Goal: Task Accomplishment & Management: Manage account settings

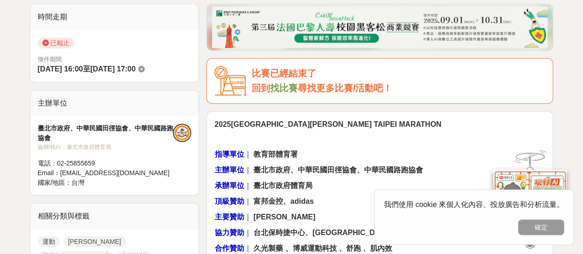
drag, startPoint x: 584, startPoint y: 14, endPoint x: 586, endPoint y: 22, distance: 8.0
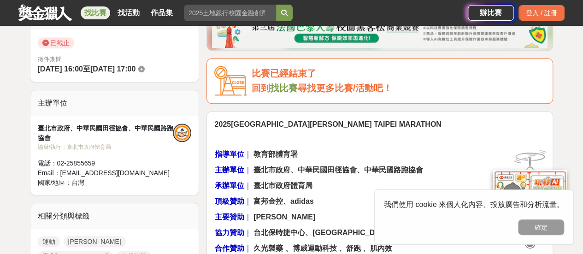
scroll to position [325, 0]
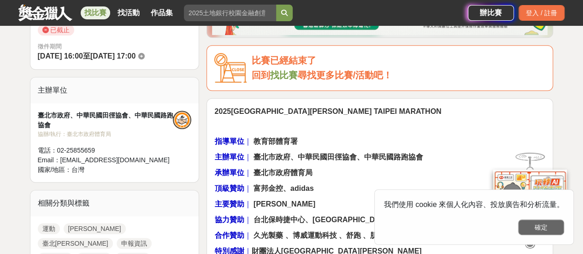
click at [547, 230] on button "確定" at bounding box center [541, 227] width 46 height 16
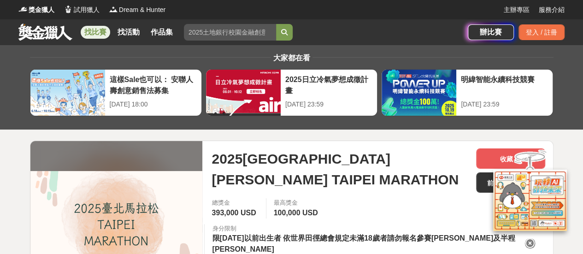
scroll to position [57, 0]
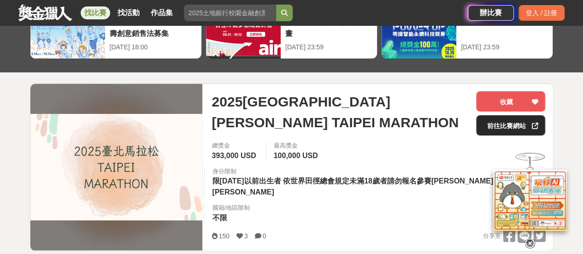
click at [513, 120] on link "前往比賽網站" at bounding box center [510, 125] width 69 height 20
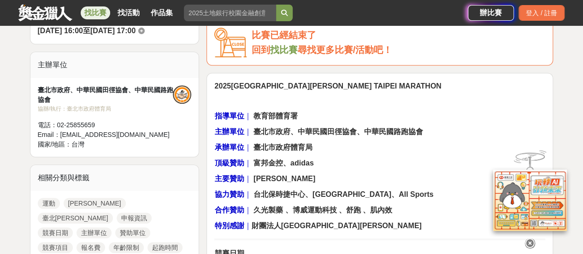
scroll to position [363, 0]
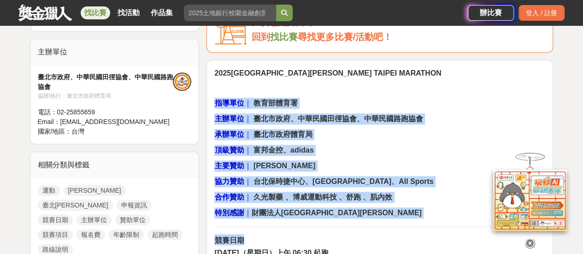
drag, startPoint x: 257, startPoint y: 74, endPoint x: 354, endPoint y: 219, distance: 173.7
click at [380, 129] on p "承辦單位 ｜ 臺北市政府體育局" at bounding box center [379, 134] width 331 height 11
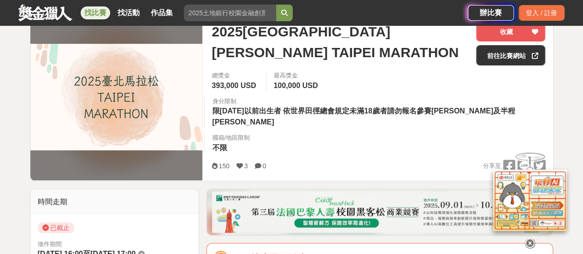
scroll to position [0, 0]
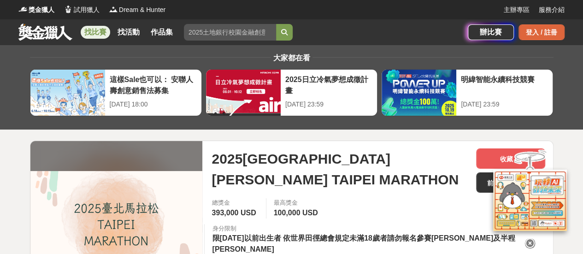
click at [538, 38] on div "登入 / 註冊" at bounding box center [541, 32] width 46 height 16
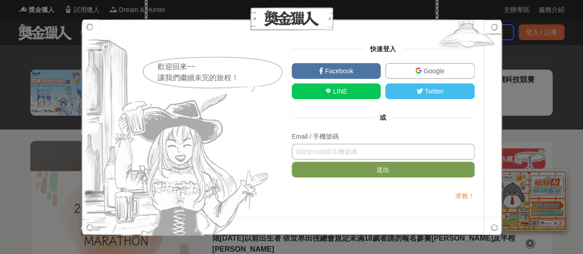
click at [402, 158] on input "text" at bounding box center [382, 152] width 183 height 16
type input "[EMAIL_ADDRESS][DOMAIN_NAME]"
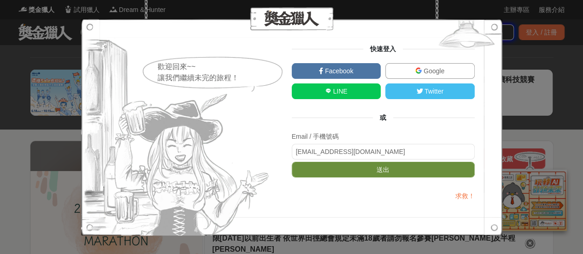
click at [409, 169] on button "送出" at bounding box center [382, 170] width 183 height 16
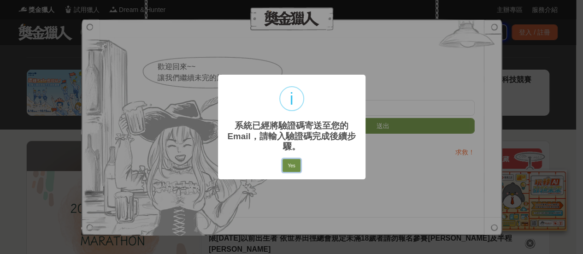
click at [296, 167] on button "Yes" at bounding box center [290, 165] width 17 height 13
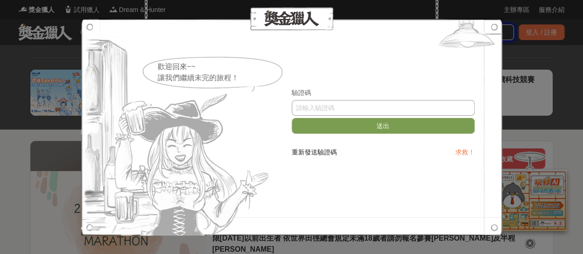
click at [389, 104] on input "text" at bounding box center [382, 108] width 183 height 16
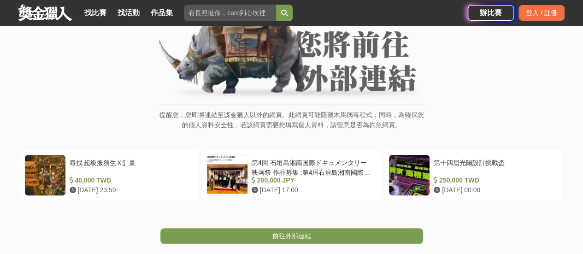
scroll to position [111, 0]
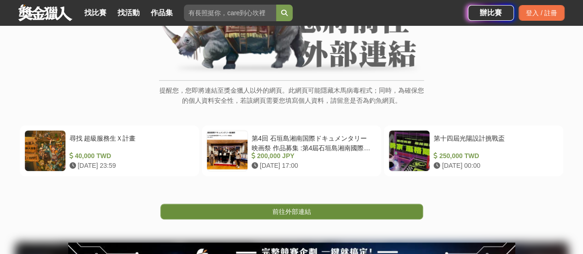
click at [357, 216] on link "前往外部連結" at bounding box center [291, 212] width 262 height 16
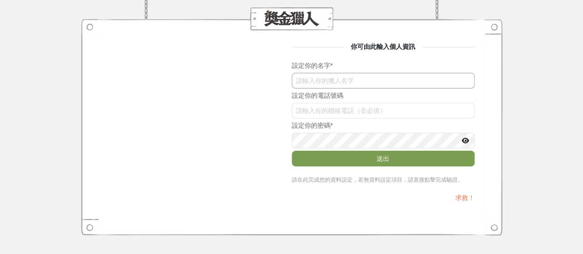
click at [375, 78] on input "text" at bounding box center [382, 81] width 183 height 16
type input "j"
type input "王品皓"
click at [374, 110] on input "WlFYdjNuSWw" at bounding box center [382, 111] width 183 height 16
type input "0912207523"
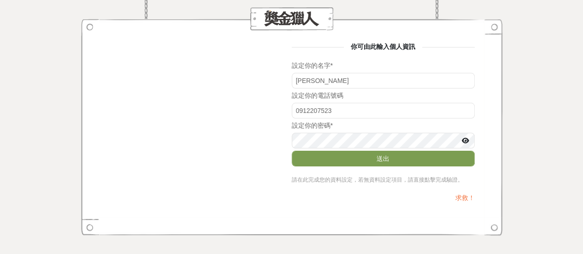
click at [467, 150] on form "設定你的名字 * 王品皓 設定你的電話號碼 0912207523 設定你的密碼 * 送出 請在此完成您的資料設定，若無資料設定項目，請直接點擊完成驗證。" at bounding box center [382, 122] width 183 height 123
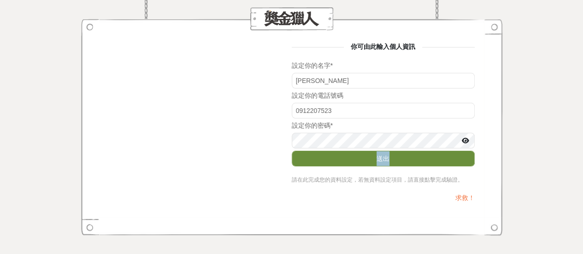
drag, startPoint x: 467, startPoint y: 150, endPoint x: 435, endPoint y: 162, distance: 34.8
click at [435, 162] on form "設定你的名字 * 王品皓 設定你的電話號碼 0912207523 設定你的密碼 * 送出 請在此完成您的資料設定，若無資料設定項目，請直接點擊完成驗證。" at bounding box center [382, 122] width 183 height 123
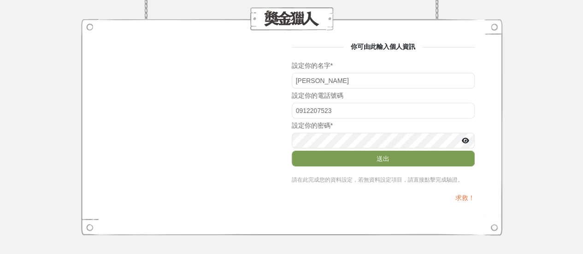
click at [244, 152] on div "你可由此輸入個人資訊 設定你的名字 * 王品皓 設定你的電話號碼 0912207523 設定你的密碼 * 送出 請在此完成您的資料設定，若無資料設定項目，請直…" at bounding box center [292, 127] width 366 height 170
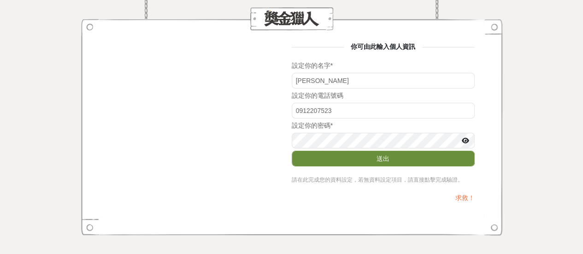
click at [328, 151] on button "送出" at bounding box center [382, 159] width 183 height 16
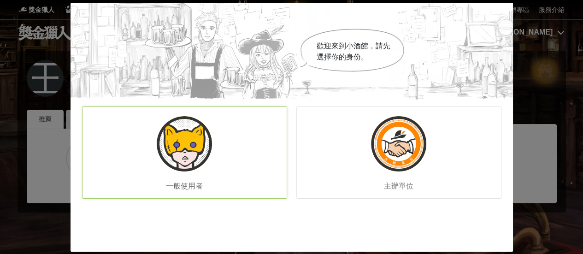
click at [263, 164] on div "一般使用者" at bounding box center [184, 152] width 205 height 92
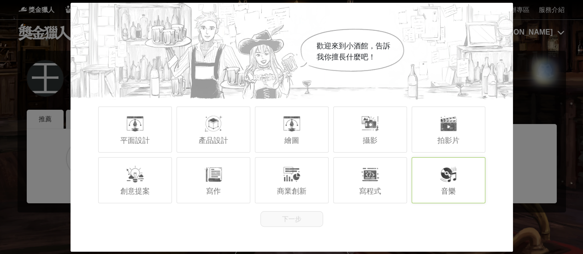
click at [449, 173] on div at bounding box center [448, 174] width 18 height 18
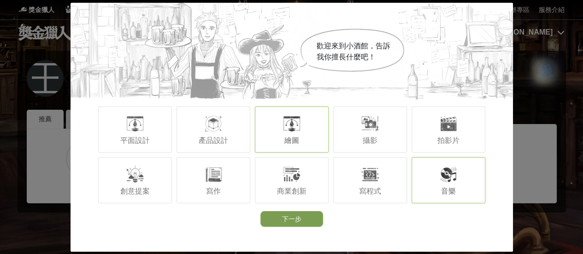
click at [309, 108] on div "繪圖" at bounding box center [292, 129] width 74 height 46
click at [377, 109] on div "攝影" at bounding box center [370, 129] width 74 height 46
click at [314, 110] on div "繪圖" at bounding box center [292, 129] width 74 height 46
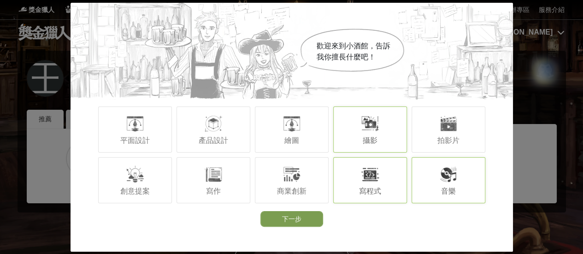
click at [375, 171] on div at bounding box center [370, 174] width 18 height 18
click at [366, 181] on div at bounding box center [370, 174] width 18 height 18
click at [425, 136] on div "拍影片" at bounding box center [448, 129] width 74 height 46
click at [421, 133] on div "拍影片" at bounding box center [448, 129] width 74 height 46
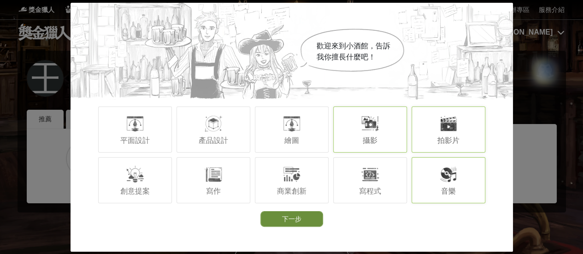
click at [320, 220] on button "下一步" at bounding box center [291, 219] width 63 height 16
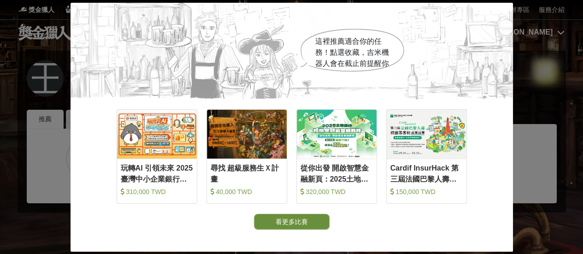
click at [314, 217] on button "看更多比賽" at bounding box center [292, 222] width 76 height 16
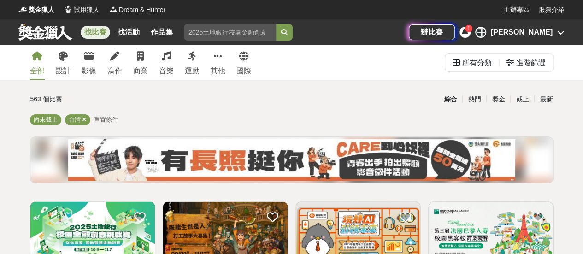
click at [468, 29] on icon at bounding box center [464, 31] width 6 height 7
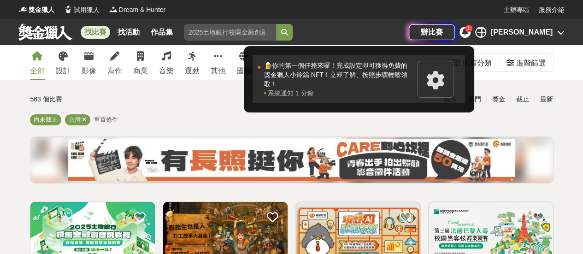
click at [412, 73] on div "🍺你的第一個任務來囉！完成設定即可獲得免費的獎金獵人小鈴鐺 NFT！立即了解、按照步驟輕鬆領取！" at bounding box center [338, 75] width 148 height 28
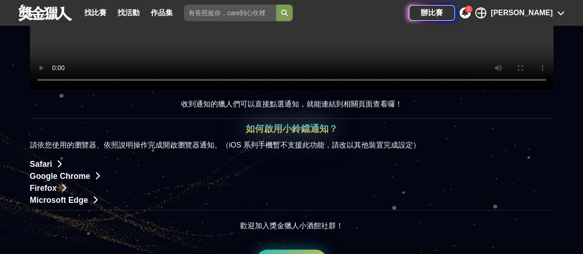
scroll to position [573, 0]
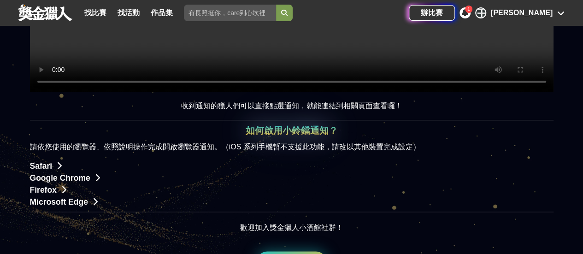
drag, startPoint x: 587, startPoint y: 23, endPoint x: 582, endPoint y: 137, distance: 114.3
click at [582, 137] on html "獎金獵人 試用獵人 Dream & Hunter 主辦專區 服務介紹 找比賽 找活動 作品集 STEM 教育 樂齡玩具 全民運動 馬拉松賽事 想像力 比賽組別…" at bounding box center [291, 2] width 583 height 1151
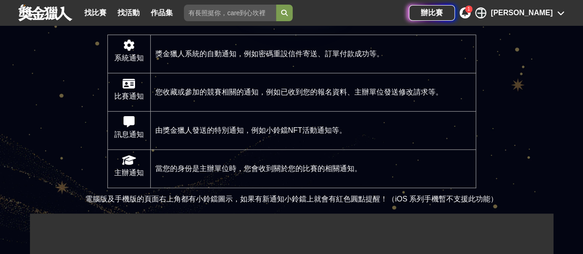
scroll to position [0, 0]
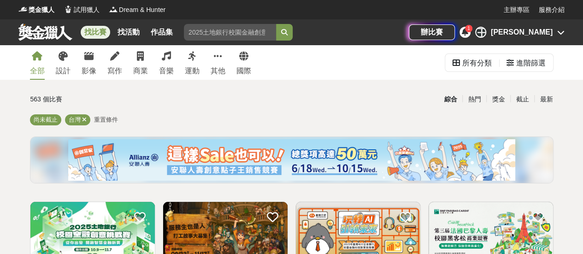
click at [468, 35] on icon at bounding box center [464, 31] width 6 height 7
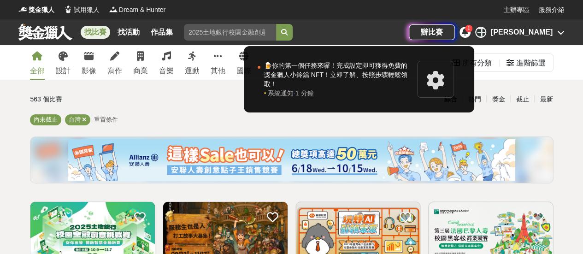
click at [468, 35] on icon at bounding box center [464, 31] width 6 height 7
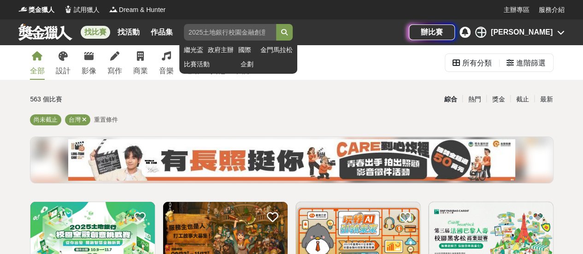
click at [256, 34] on input "search" at bounding box center [230, 32] width 92 height 17
type input "馬拉松"
click at [276, 24] on button "submit" at bounding box center [284, 32] width 17 height 17
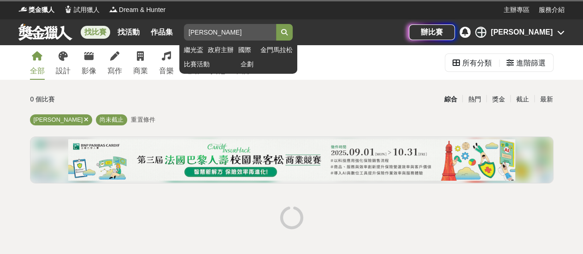
click at [276, 24] on button "submit" at bounding box center [284, 32] width 17 height 17
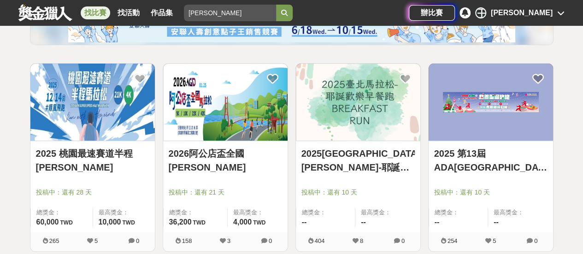
scroll to position [134, 0]
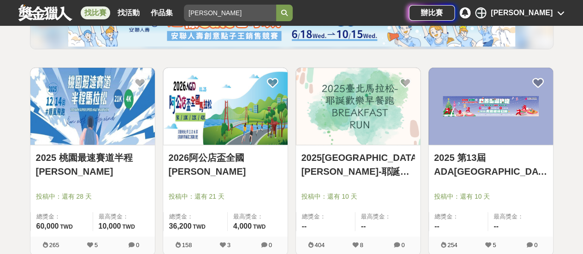
click at [90, 161] on link "2025 桃園最速賽道半程馬拉松" at bounding box center [92, 165] width 113 height 28
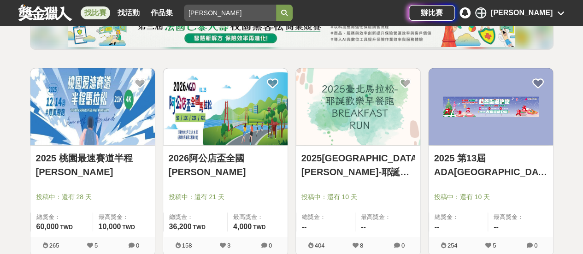
scroll to position [134, 0]
click at [357, 163] on link "2025臺北馬拉松-耶誕歡樂早餐跑 BREAKFAST RUN" at bounding box center [357, 165] width 113 height 28
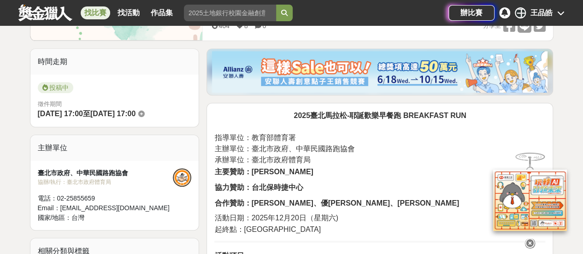
scroll to position [197, 0]
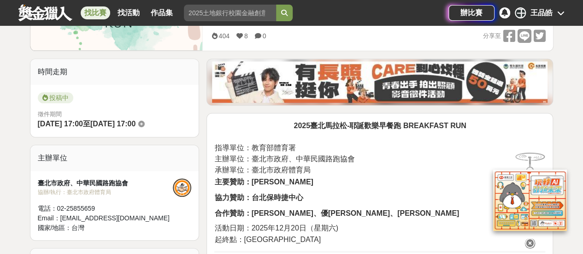
click at [538, 14] on div "王品皓" at bounding box center [541, 12] width 22 height 11
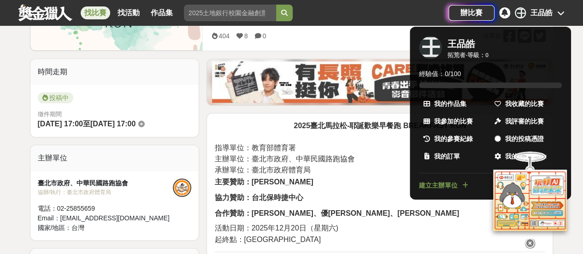
click at [528, 238] on icon at bounding box center [529, 243] width 10 height 10
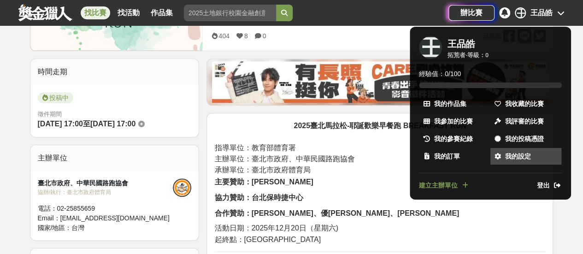
click at [515, 153] on span "我的設定" at bounding box center [518, 156] width 26 height 10
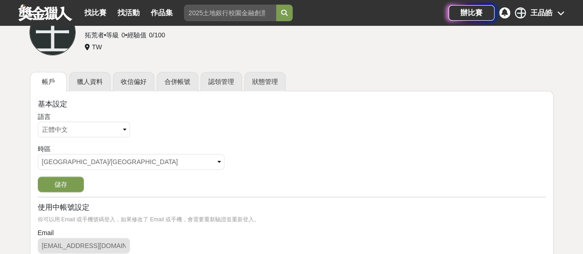
scroll to position [21, 0]
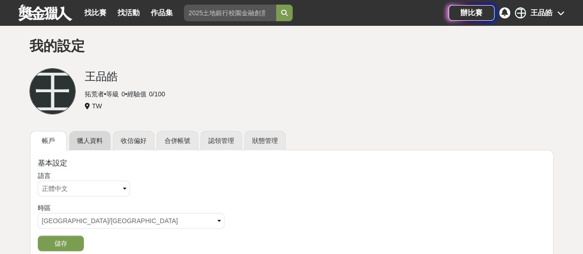
click at [101, 140] on link "獵人資料" at bounding box center [89, 140] width 41 height 19
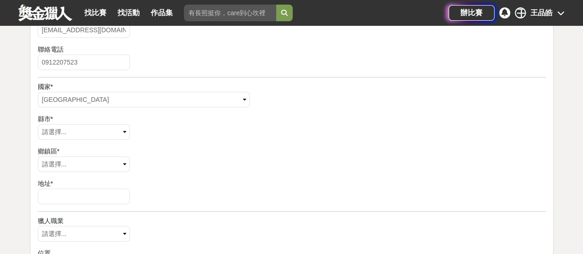
scroll to position [310, 0]
click at [68, 137] on select "請選擇... [GEOGRAPHIC_DATA] [GEOGRAPHIC_DATA] [GEOGRAPHIC_DATA] [GEOGRAPHIC_DATA] …" at bounding box center [84, 133] width 92 height 16
click at [85, 163] on select "請選擇... [GEOGRAPHIC_DATA] [GEOGRAPHIC_DATA] [GEOGRAPHIC_DATA] [GEOGRAPHIC_DATA] …" at bounding box center [84, 165] width 92 height 16
click at [92, 134] on select "請選擇... 臺北市 基隆市 新北市 連江縣 宜蘭縣 釣魚臺 新竹市 新竹縣 桃園市 苗栗縣 臺中市 彰化縣 南投縣 嘉義市 嘉義縣 雲林縣 臺南市 高雄市 …" at bounding box center [84, 133] width 92 height 16
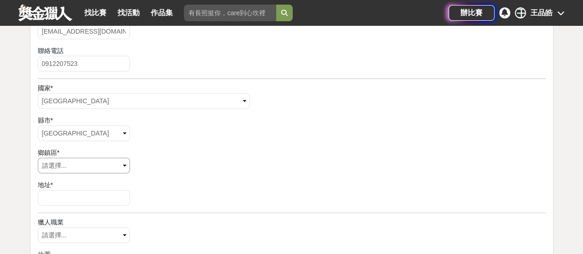
click at [75, 160] on select "請選擇... 中壢區 平鎮區 龍潭區 楊梅區 新屋區 觀音區 桃園區 龜山區 八德區 大溪區 復興區 大園區 蘆竹區" at bounding box center [84, 165] width 92 height 16
click at [169, 176] on form "暱稱 * 王品皓 全名 * 性別 * 請選擇... 男 女 其他 生日 * 聯絡 Email howardw3131@gmail.com 聯絡電話 09122…" at bounding box center [291, 133] width 507 height 503
click at [92, 197] on input "text" at bounding box center [84, 198] width 92 height 16
type input "[STREET_ADDRESS]"
click at [152, 191] on div "地址 * 西園路6之6號5F" at bounding box center [291, 194] width 507 height 28
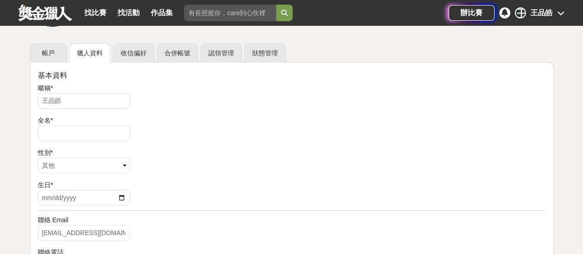
scroll to position [110, 0]
drag, startPoint x: 99, startPoint y: 101, endPoint x: 0, endPoint y: 115, distance: 100.0
type input "王品皓"
click at [49, 168] on select "請選擇... 男 女 其他" at bounding box center [84, 165] width 92 height 16
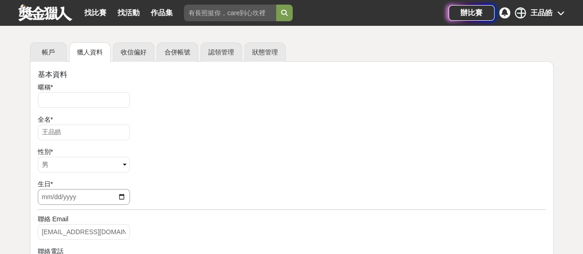
click at [55, 197] on input "date" at bounding box center [84, 197] width 92 height 16
click at [121, 195] on input "date" at bounding box center [84, 197] width 92 height 16
type input "[DATE]"
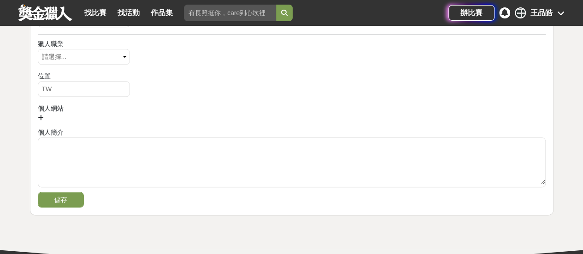
scroll to position [490, 0]
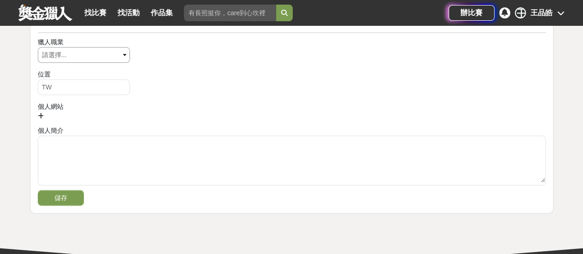
click at [95, 56] on select "請選擇... 視覺藝術 攝影師 作家 音樂家 工程師 達人 博學" at bounding box center [84, 55] width 92 height 16
click at [210, 88] on div "位置 TW" at bounding box center [291, 84] width 507 height 28
click at [94, 87] on input "TW" at bounding box center [84, 87] width 92 height 16
type input "T"
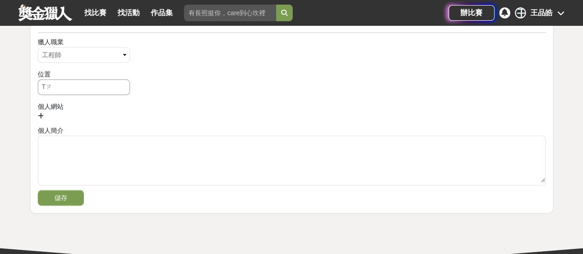
type input "T"
type input "a"
type input "Taoyuan"
click at [213, 111] on div at bounding box center [291, 116] width 507 height 10
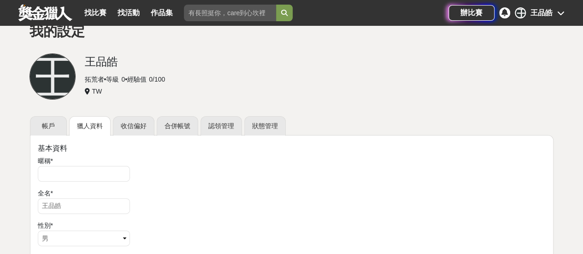
scroll to position [38, 0]
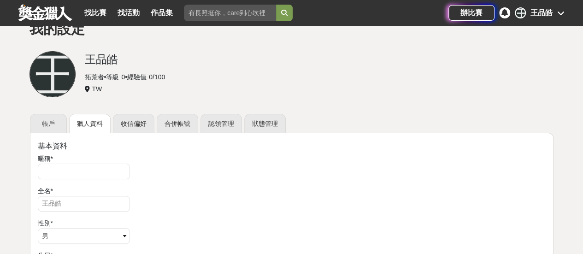
click at [117, 179] on div "暱稱 *" at bounding box center [291, 168] width 507 height 28
click at [122, 170] on input "text" at bounding box center [84, 171] width 92 height 16
click at [92, 174] on input "Dolla" at bounding box center [84, 171] width 92 height 16
type input "Dolla66"
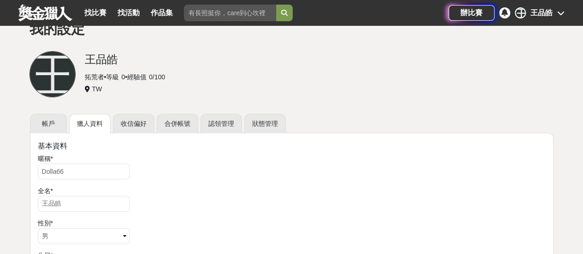
click at [206, 160] on div "暱稱 *" at bounding box center [291, 159] width 507 height 10
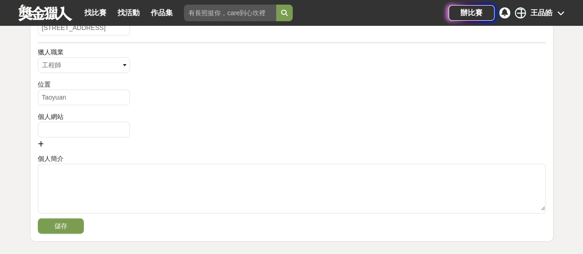
scroll to position [481, 0]
click at [78, 224] on button "儲存" at bounding box center [61, 225] width 46 height 16
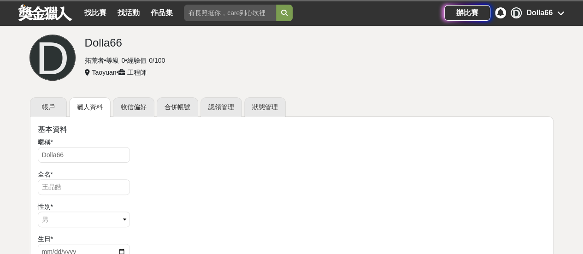
scroll to position [55, 0]
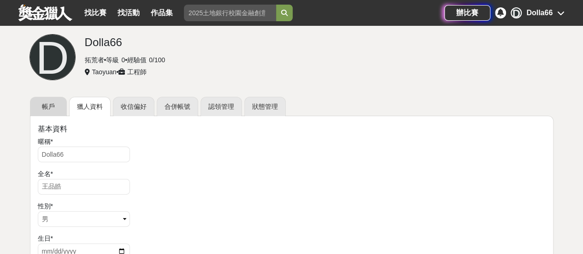
click at [55, 110] on link "帳戶" at bounding box center [48, 106] width 37 height 19
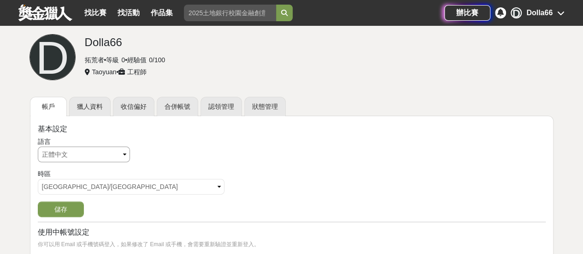
click at [95, 156] on select "請選擇... 正體中文 English 日本語 ไทย" at bounding box center [84, 154] width 92 height 16
click at [106, 187] on select "請選擇... [GEOGRAPHIC_DATA]/[GEOGRAPHIC_DATA] [GEOGRAPHIC_DATA]/[GEOGRAPHIC_DATA] …" at bounding box center [131, 187] width 186 height 16
click at [204, 155] on div "語言 請選擇... 正體中文 English 日本語 ไทย" at bounding box center [291, 151] width 507 height 28
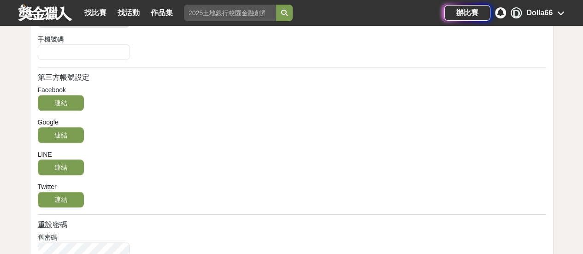
scroll to position [304, 0]
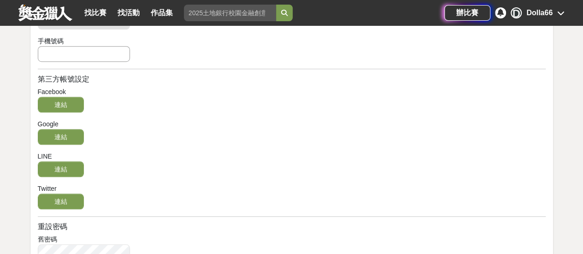
click at [87, 49] on input "text" at bounding box center [84, 54] width 92 height 16
type input "0912207523"
click at [159, 52] on button "新增" at bounding box center [155, 54] width 46 height 16
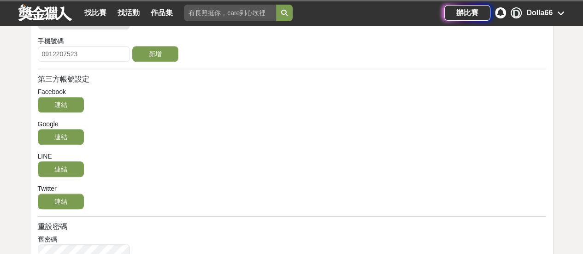
click at [256, 69] on div "基本設定 語言 請選擇... 正體中文 English 日本語 ไทย 時區 請選擇... [GEOGRAPHIC_DATA]/[GEOGRAPHIC_DAT…" at bounding box center [291, 111] width 523 height 488
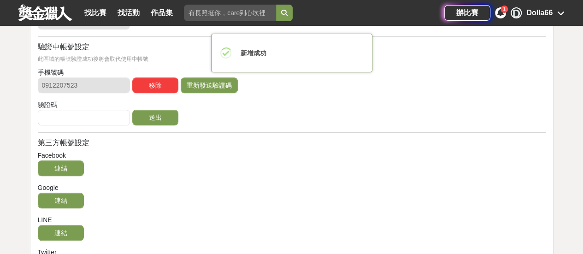
drag, startPoint x: 420, startPoint y: 89, endPoint x: 446, endPoint y: 81, distance: 27.1
click at [446, 81] on div "手機號碼 0912207523 移除 重新發送驗證碼" at bounding box center [291, 82] width 507 height 28
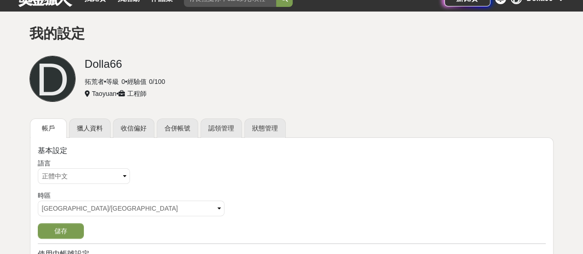
scroll to position [0, 0]
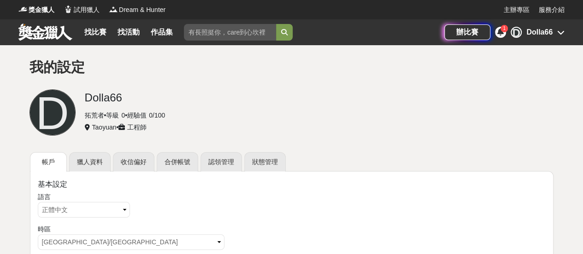
click at [504, 37] on div "1" at bounding box center [500, 32] width 11 height 11
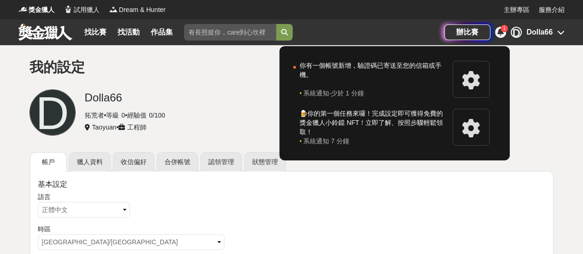
click at [504, 37] on div "1" at bounding box center [500, 32] width 11 height 11
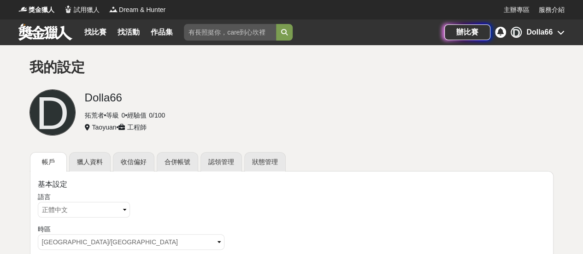
click at [559, 36] on div "D Dolla66" at bounding box center [537, 32] width 54 height 11
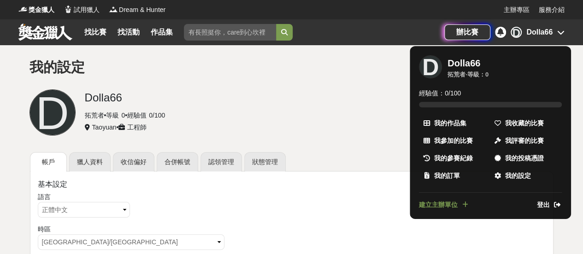
click at [546, 202] on span "登出" at bounding box center [542, 205] width 13 height 10
